Goal: Transaction & Acquisition: Book appointment/travel/reservation

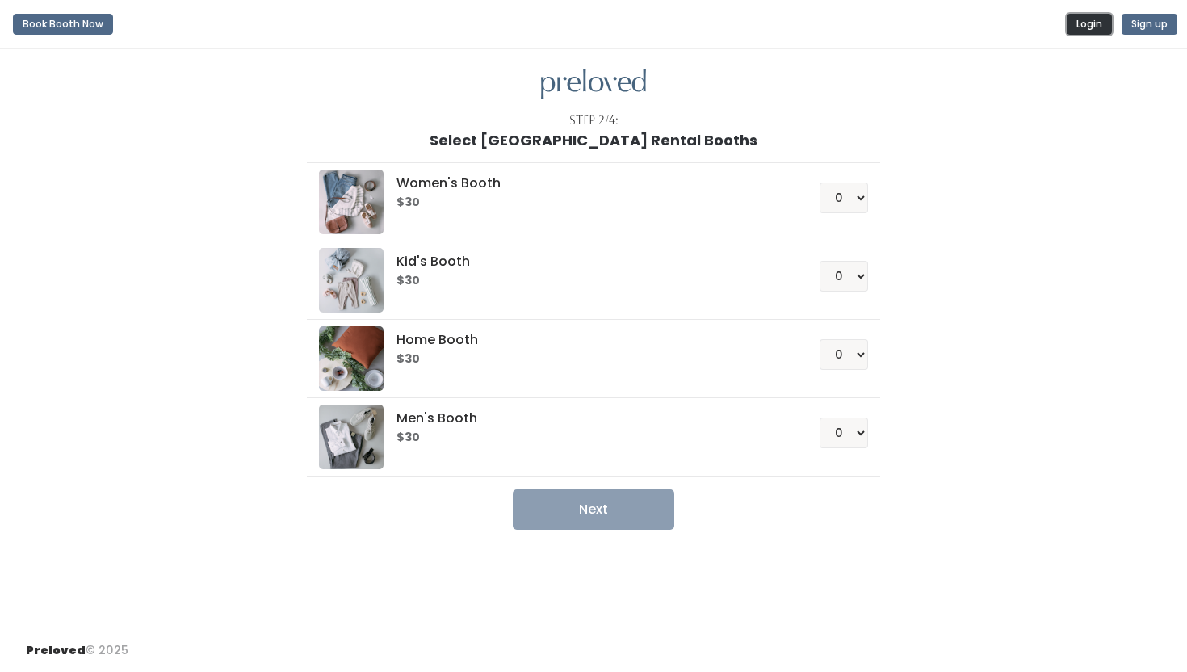
click at [1076, 31] on button "Login" at bounding box center [1089, 24] width 45 height 21
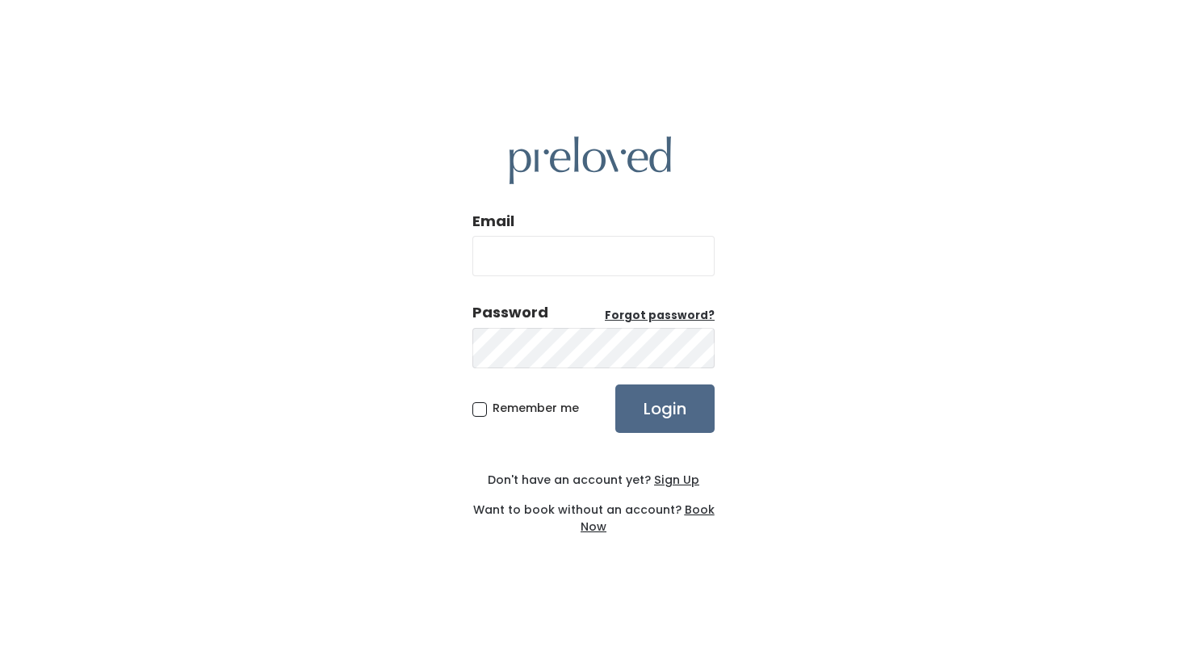
click at [603, 268] on input "Email" at bounding box center [593, 256] width 242 height 40
type input "[EMAIL_ADDRESS][DOMAIN_NAME]"
click at [673, 418] on input "Login" at bounding box center [664, 408] width 99 height 48
click at [660, 410] on input "Login" at bounding box center [664, 408] width 99 height 48
click at [644, 244] on input "[EMAIL_ADDRESS][DOMAIN_NAME]" at bounding box center [593, 256] width 242 height 40
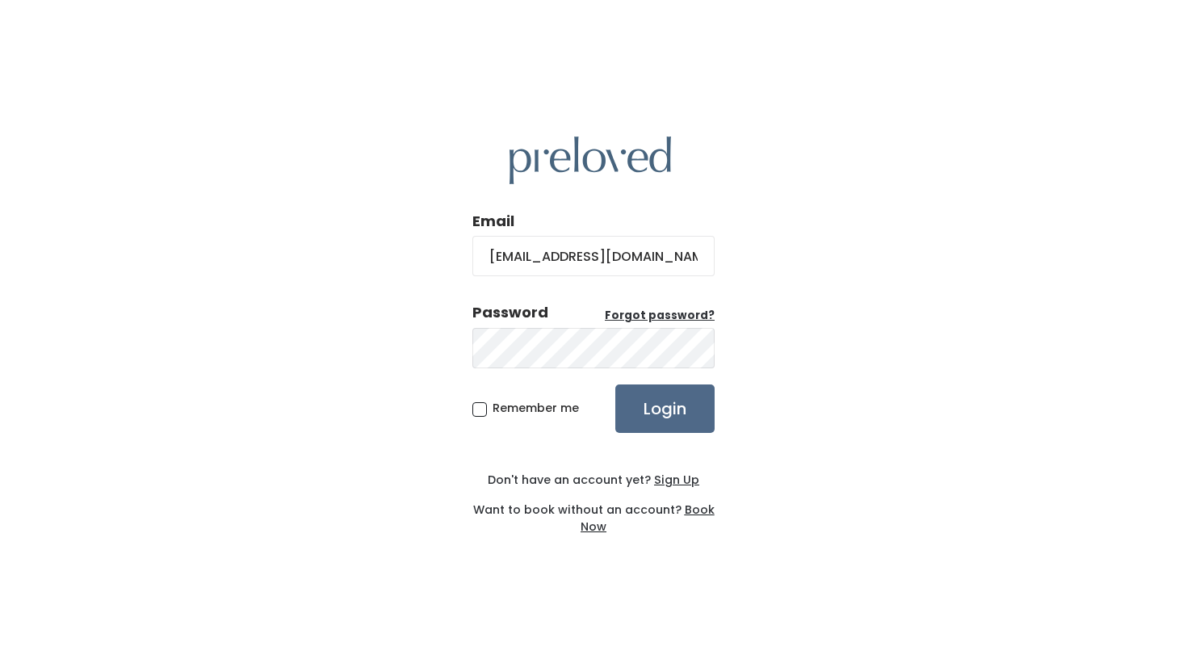
click at [641, 258] on input "[EMAIL_ADDRESS][DOMAIN_NAME]" at bounding box center [593, 256] width 242 height 40
type input "alexandraillini8@gmail.com"
click at [673, 416] on input "Login" at bounding box center [664, 408] width 99 height 48
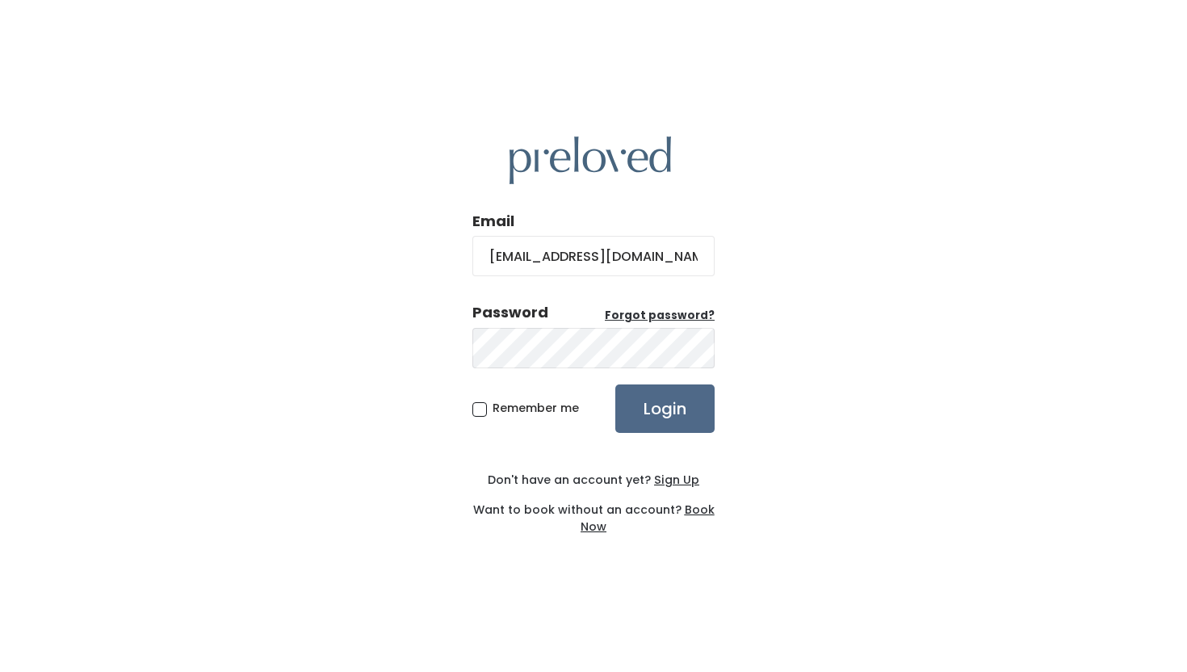
click at [627, 257] on input "alexandraillini8@gmail.com" at bounding box center [593, 256] width 242 height 40
type input "[EMAIL_ADDRESS][DOMAIN_NAME]"
click at [673, 414] on input "Login" at bounding box center [664, 408] width 99 height 48
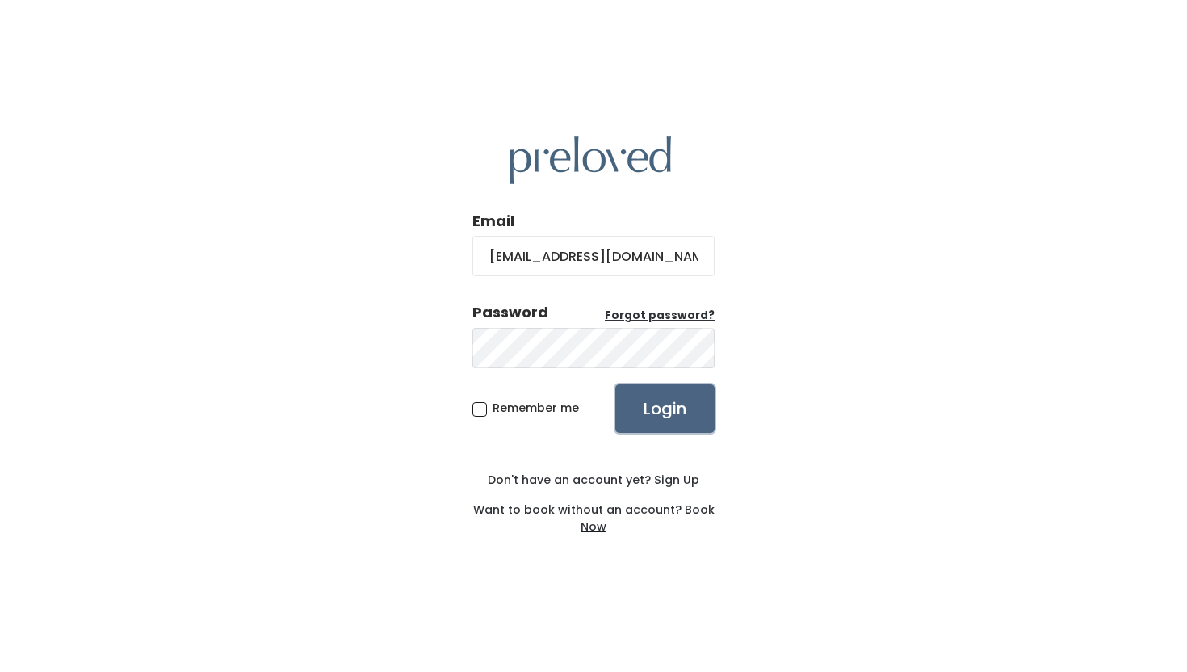
click at [691, 413] on input "Login" at bounding box center [664, 408] width 99 height 48
click at [653, 367] on div "Password Forgot password?" at bounding box center [593, 336] width 242 height 69
click at [683, 409] on input "Login" at bounding box center [664, 408] width 99 height 48
click at [652, 317] on u "Forgot password?" at bounding box center [660, 315] width 110 height 15
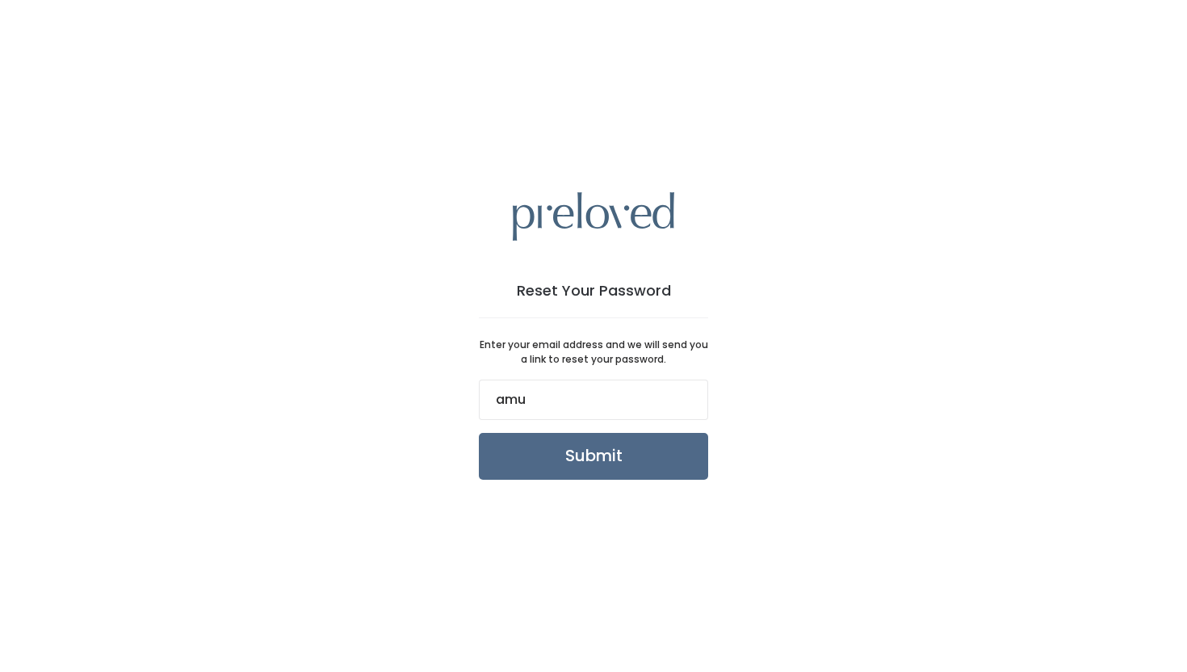
type input "amueller2000@icloud.com"
click at [618, 466] on input "Submit" at bounding box center [593, 456] width 229 height 47
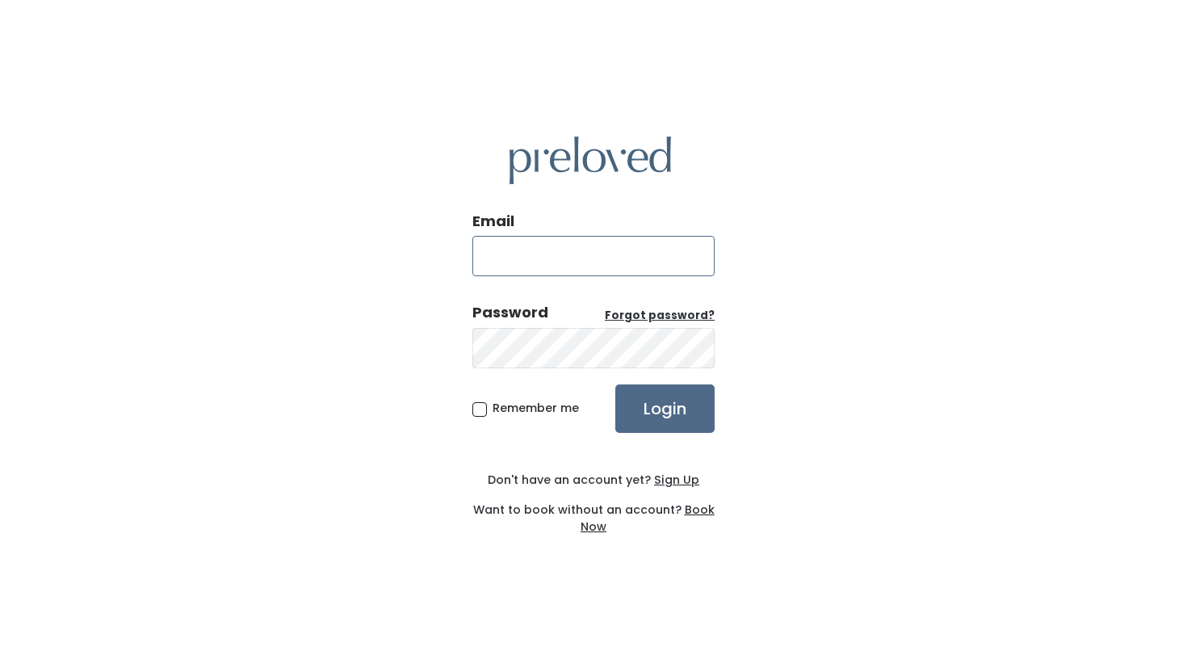
click at [535, 249] on input "Email" at bounding box center [593, 256] width 242 height 40
type input "[EMAIL_ADDRESS][DOMAIN_NAME]"
click at [593, 373] on form "Email amueller2000@icloud.com Password Forgot password? Remember me Login" at bounding box center [593, 322] width 242 height 222
click at [610, 252] on input "[EMAIL_ADDRESS][DOMAIN_NAME]" at bounding box center [593, 256] width 242 height 40
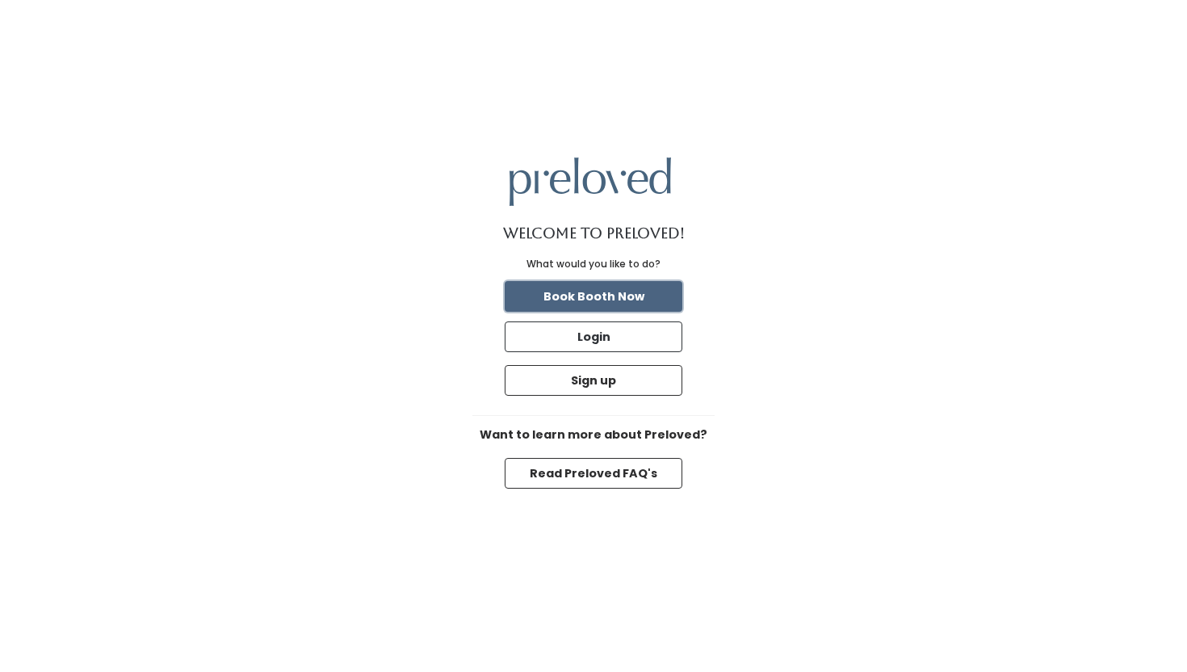
click at [617, 301] on button "Book Booth Now" at bounding box center [594, 296] width 178 height 31
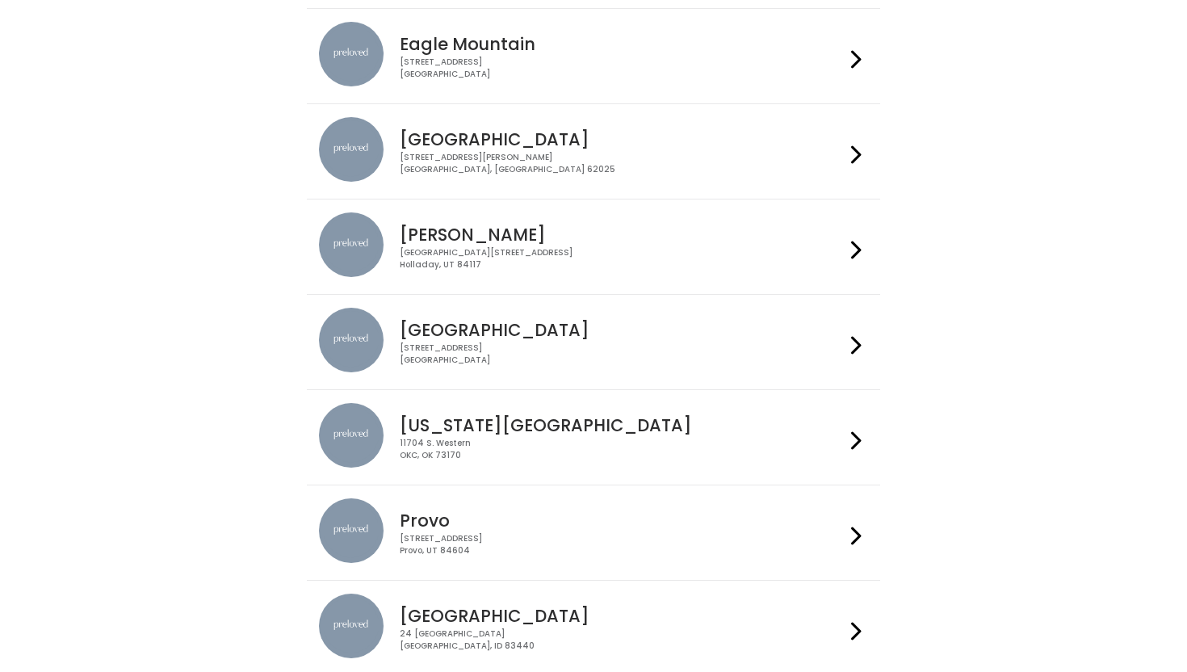
scroll to position [163, 0]
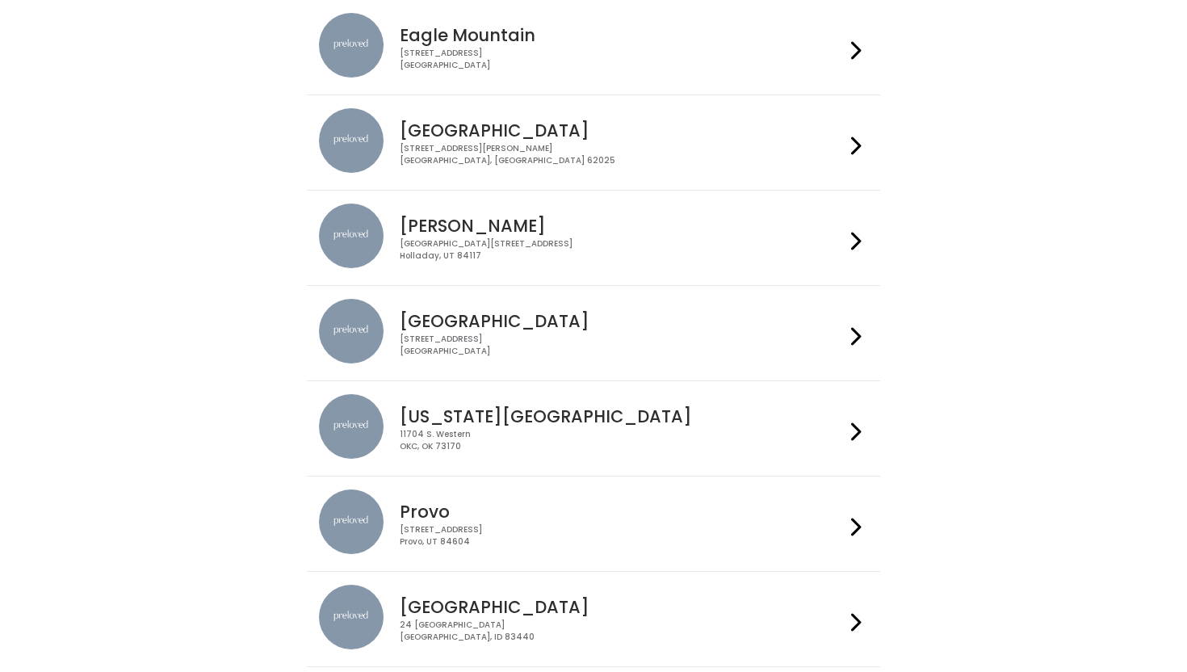
click at [465, 133] on h4 "[GEOGRAPHIC_DATA]" at bounding box center [622, 130] width 444 height 19
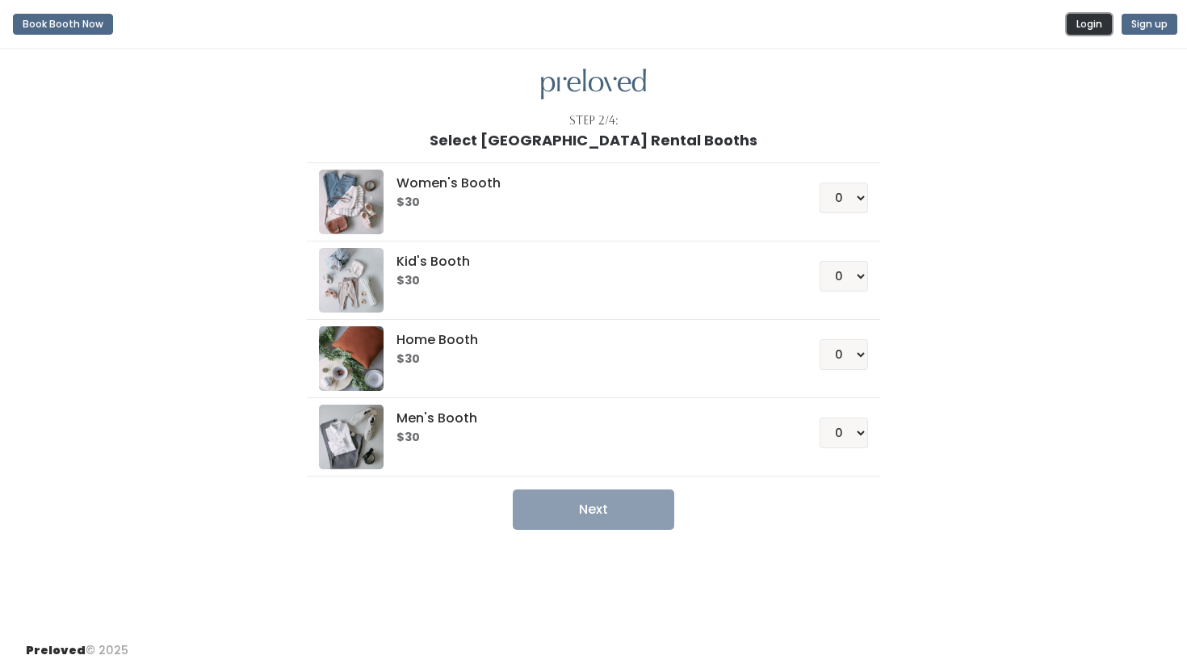
click at [1087, 19] on button "Login" at bounding box center [1089, 24] width 45 height 21
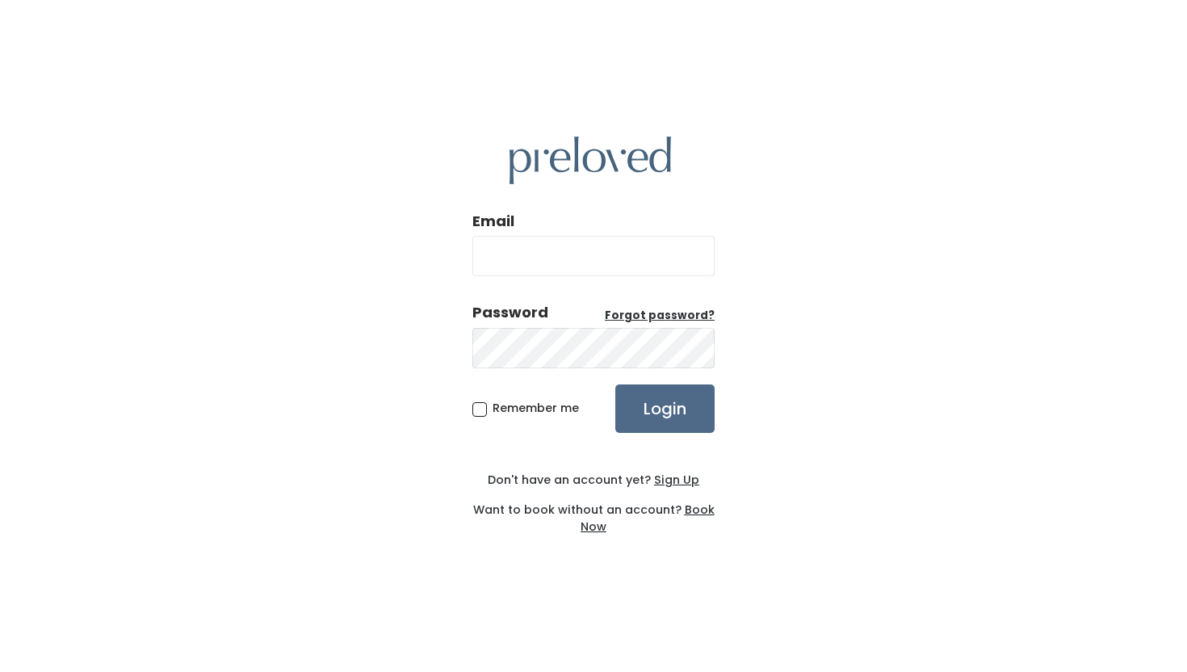
click at [600, 270] on input "Email" at bounding box center [593, 256] width 242 height 40
type input "[EMAIL_ADDRESS][DOMAIN_NAME]"
click at [676, 476] on u "Sign Up" at bounding box center [676, 480] width 45 height 16
click at [663, 420] on input "Login" at bounding box center [664, 408] width 99 height 48
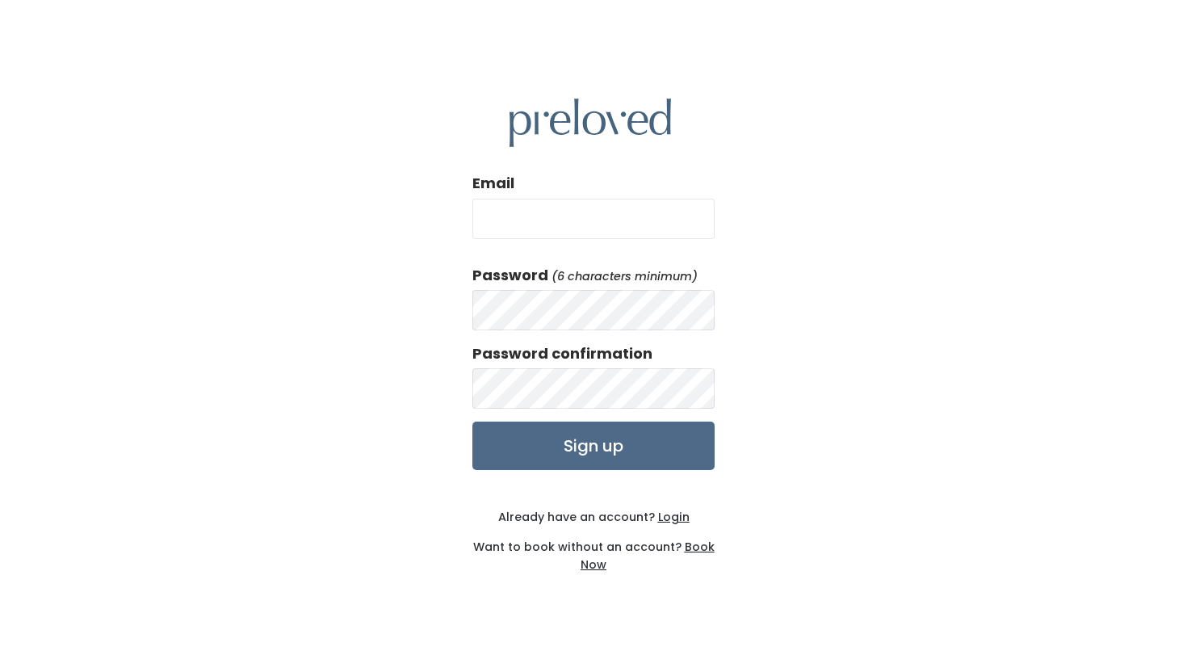
click at [608, 239] on div "Email" at bounding box center [593, 212] width 242 height 78
click at [572, 222] on input "Email" at bounding box center [593, 219] width 242 height 40
type input "[EMAIL_ADDRESS][DOMAIN_NAME]"
click at [346, 304] on div "Email [EMAIL_ADDRESS][DOMAIN_NAME] Password (6 characters minimum) Password con…" at bounding box center [593, 336] width 1187 height 672
click at [562, 458] on input "Sign up" at bounding box center [593, 445] width 242 height 48
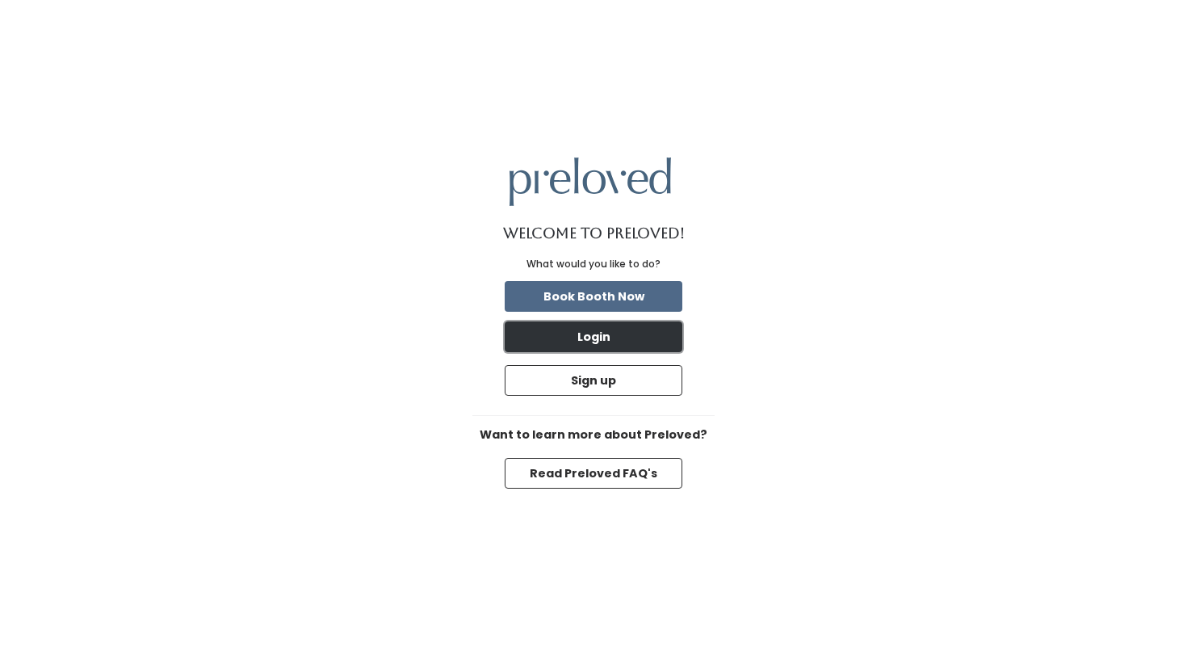
click at [596, 332] on button "Login" at bounding box center [594, 336] width 178 height 31
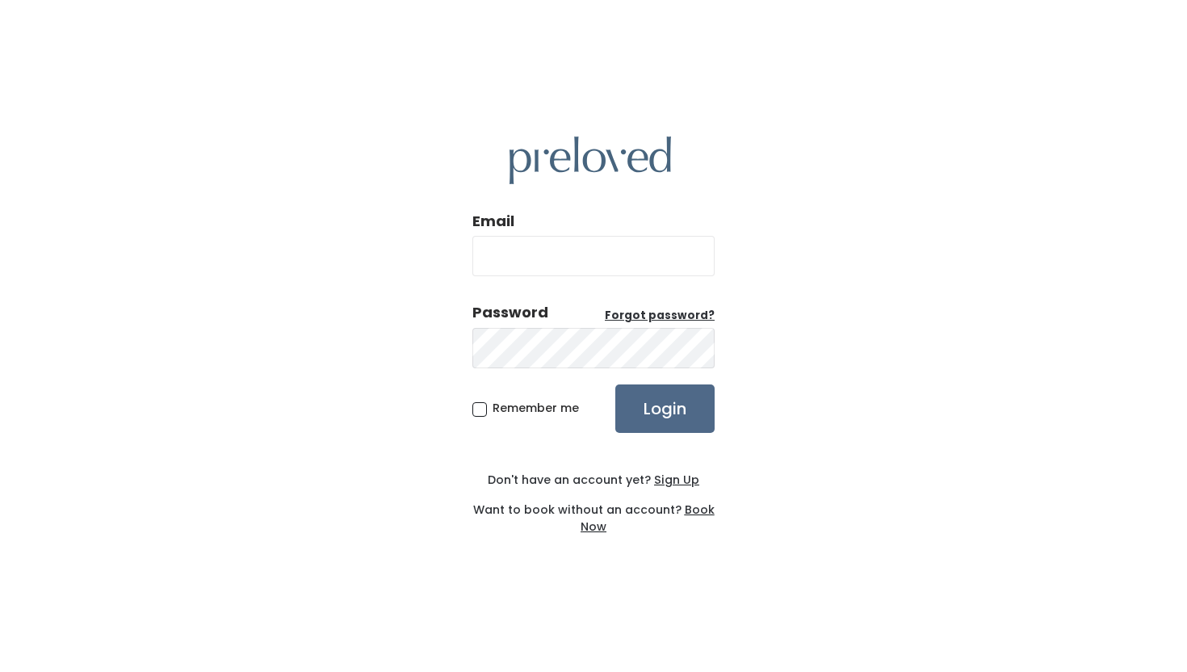
click at [583, 262] on input "Email" at bounding box center [593, 256] width 242 height 40
type input "[EMAIL_ADDRESS][DOMAIN_NAME]"
click at [688, 418] on input "Login" at bounding box center [664, 408] width 99 height 48
